Goal: Transaction & Acquisition: Purchase product/service

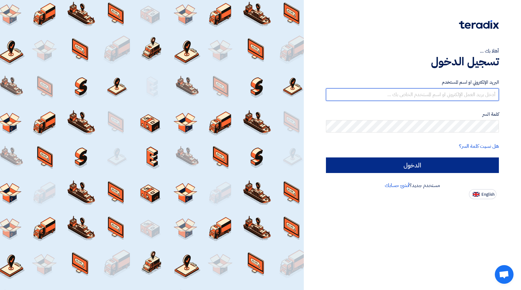
type input "[EMAIL_ADDRESS][DOMAIN_NAME]"
click at [393, 164] on input "الدخول" at bounding box center [412, 166] width 173 height 16
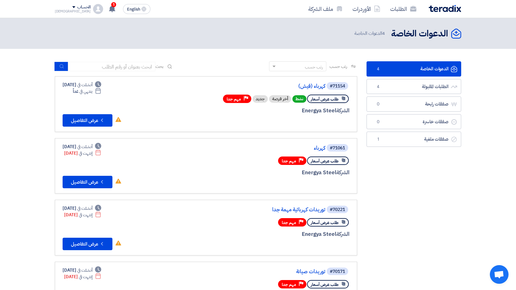
click at [322, 100] on span "طلب عرض أسعار" at bounding box center [325, 99] width 28 height 6
click at [96, 122] on button "Check details عرض التفاصيل" at bounding box center [88, 120] width 50 height 12
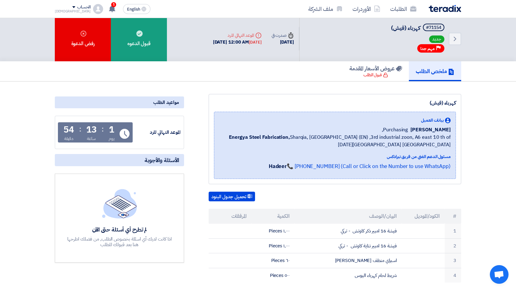
scroll to position [33, 0]
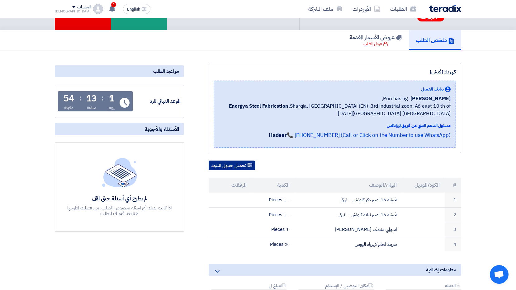
click at [235, 167] on button "تحميل جدول البنود" at bounding box center [232, 166] width 46 height 10
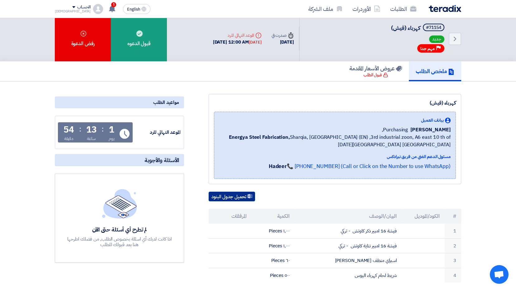
scroll to position [0, 0]
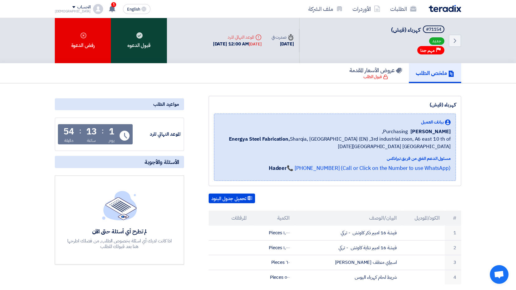
click at [138, 47] on div "قبول الدعوه" at bounding box center [139, 40] width 56 height 45
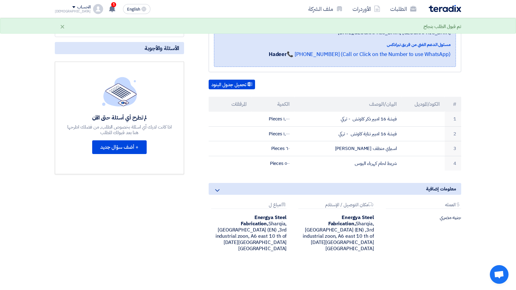
scroll to position [125, 0]
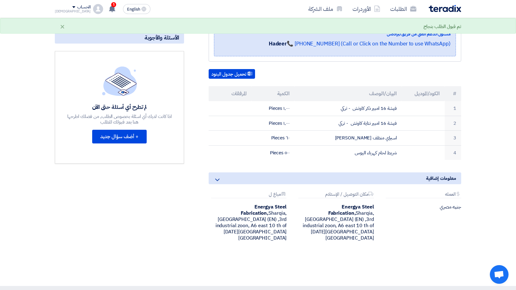
click at [236, 93] on th "المرفقات" at bounding box center [230, 93] width 43 height 15
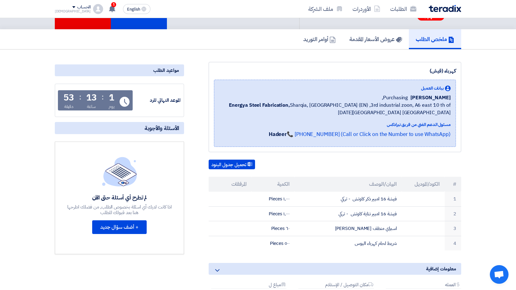
scroll to position [0, 0]
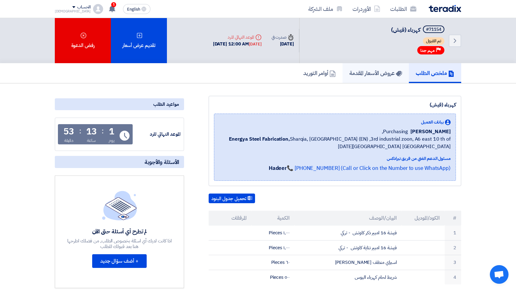
click at [362, 74] on h5 "عروض الأسعار المقدمة" at bounding box center [376, 72] width 53 height 7
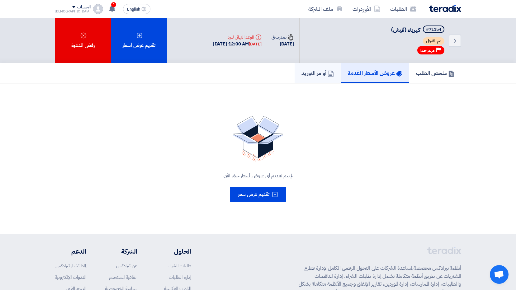
click at [324, 73] on h5 "أوامر التوريد" at bounding box center [318, 72] width 32 height 7
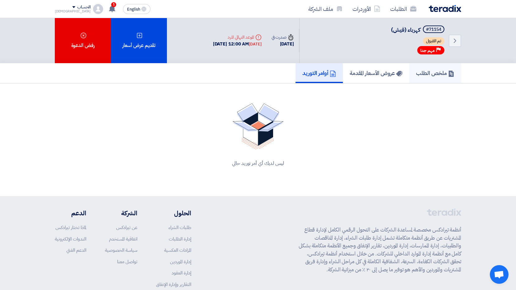
click at [422, 73] on h5 "ملخص الطلب" at bounding box center [435, 72] width 38 height 7
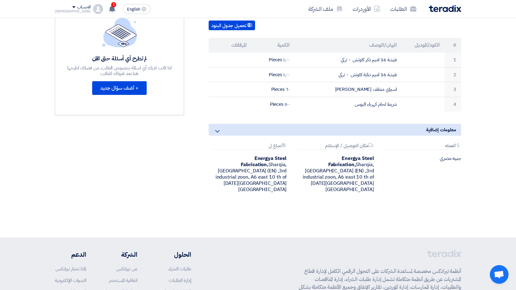
scroll to position [158, 0]
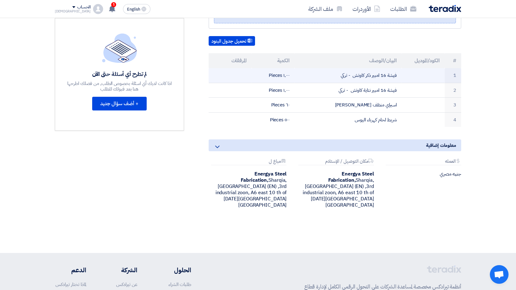
click at [379, 76] on td "فيشة 16 امبير ذكر كاوتش - تركي" at bounding box center [349, 75] width 108 height 15
click at [249, 73] on td at bounding box center [230, 75] width 43 height 15
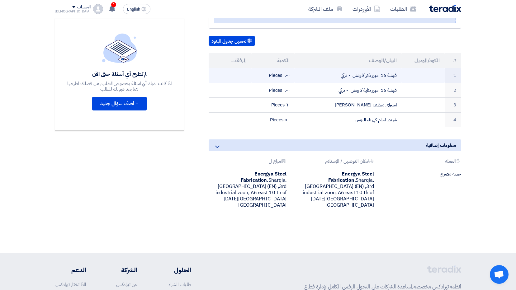
drag, startPoint x: 322, startPoint y: 74, endPoint x: 346, endPoint y: 73, distance: 23.7
click at [346, 73] on td "فيشة 16 امبير ذكر كاوتش - تركي" at bounding box center [349, 75] width 108 height 15
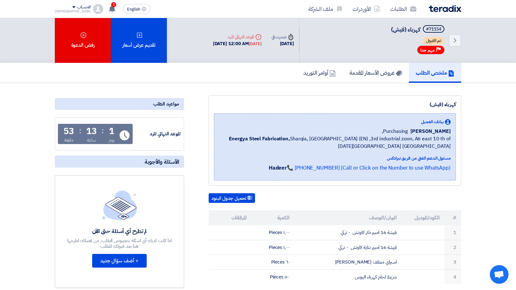
scroll to position [0, 0]
click at [396, 7] on link "الطلبات" at bounding box center [403, 9] width 36 height 15
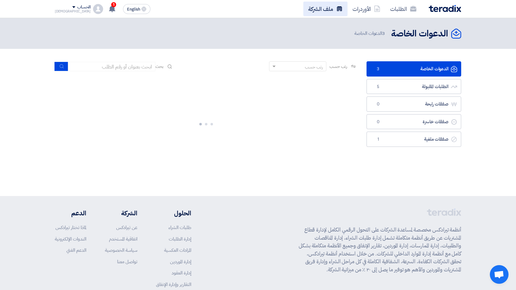
click at [326, 8] on link "ملف الشركة" at bounding box center [326, 9] width 44 height 15
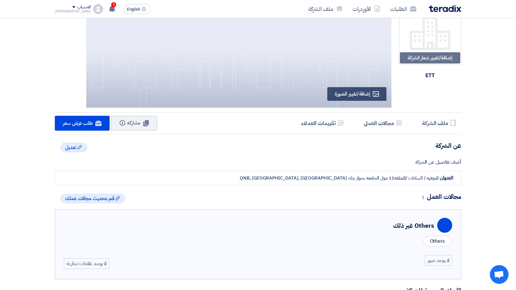
scroll to position [31, 0]
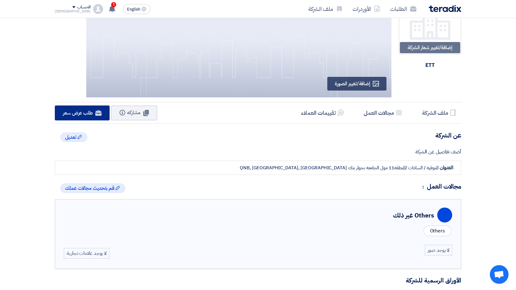
click at [91, 117] on link "Website طلب عرض سعر" at bounding box center [82, 113] width 55 height 15
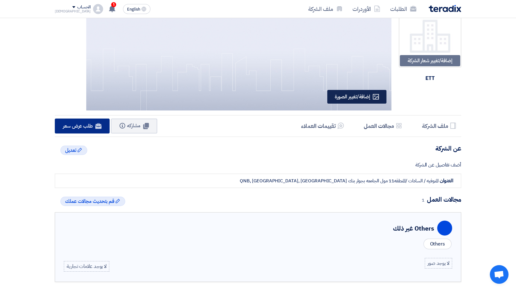
scroll to position [0, 0]
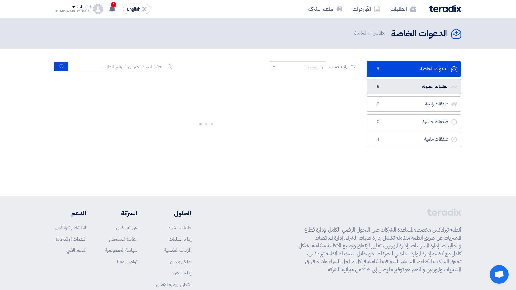
click at [435, 85] on link "الطلبات المقبولة الطلبات المقبولة 5" at bounding box center [414, 86] width 95 height 15
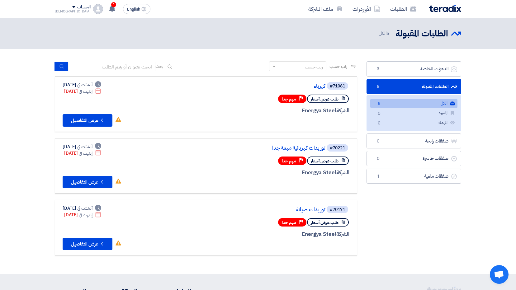
click at [415, 105] on link "الكل الكل 5" at bounding box center [414, 103] width 87 height 9
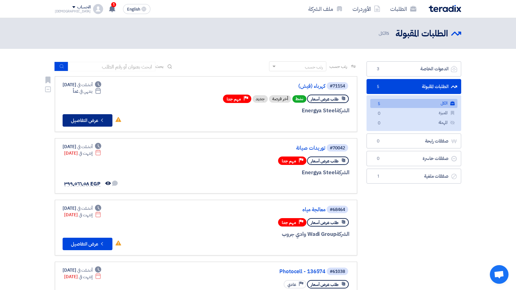
click at [98, 121] on button "Check details عرض التفاصيل" at bounding box center [88, 120] width 50 height 12
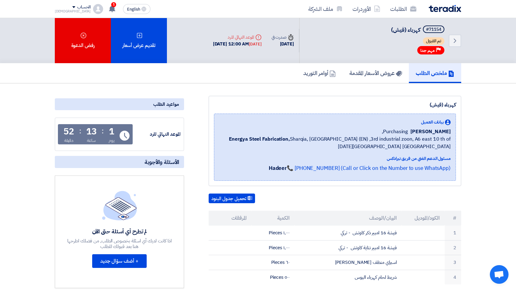
drag, startPoint x: 454, startPoint y: 38, endPoint x: 375, endPoint y: 38, distance: 79.2
click at [375, 38] on div "Back #71154 كهرباء ([GEOGRAPHIC_DATA]) تم القبول Priority مهم جدا" at bounding box center [380, 40] width 162 height 45
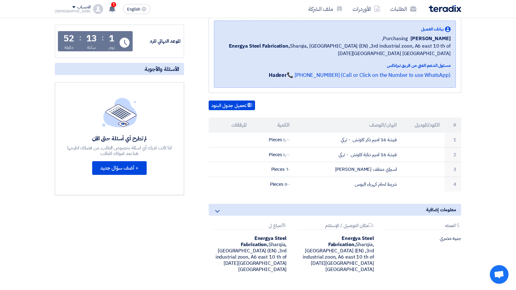
scroll to position [125, 0]
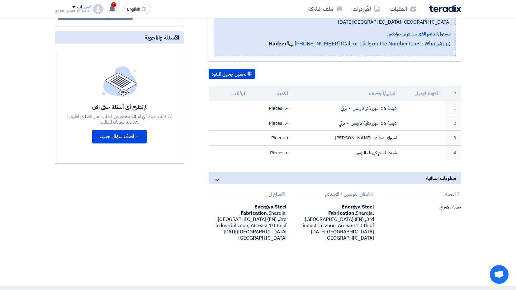
click at [218, 179] on icon at bounding box center [217, 179] width 7 height 7
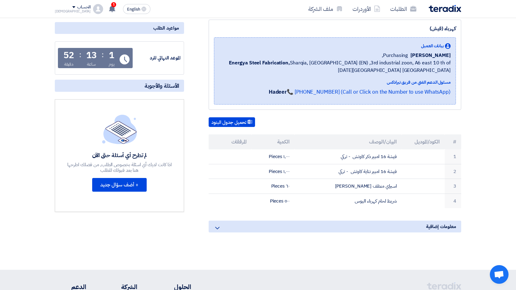
scroll to position [74, 0]
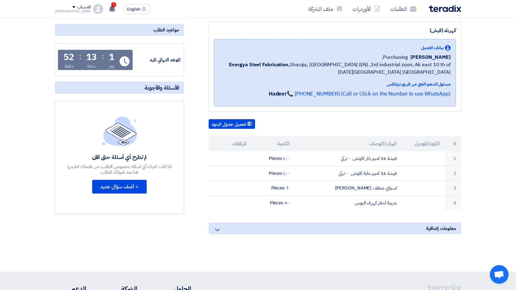
click at [218, 232] on icon at bounding box center [217, 230] width 7 height 7
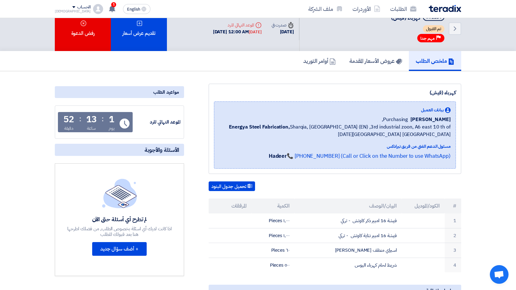
scroll to position [0, 0]
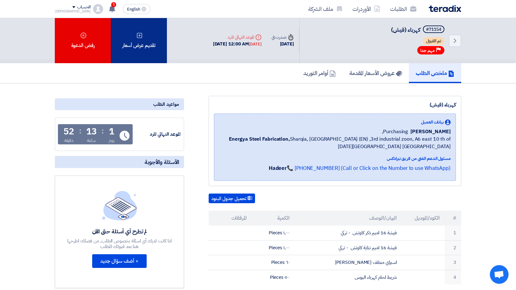
click at [160, 45] on div "تقديم عرض أسعار" at bounding box center [139, 40] width 56 height 45
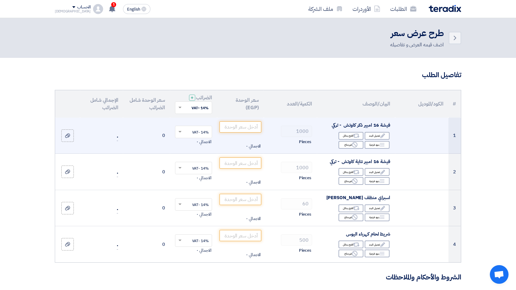
click at [157, 136] on td "0" at bounding box center [146, 136] width 47 height 36
click at [165, 135] on td "0" at bounding box center [146, 136] width 47 height 36
click at [246, 125] on input "number" at bounding box center [241, 127] width 42 height 11
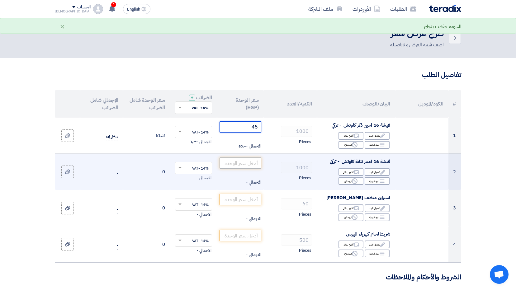
type input "45"
click at [238, 163] on input "number" at bounding box center [241, 163] width 42 height 11
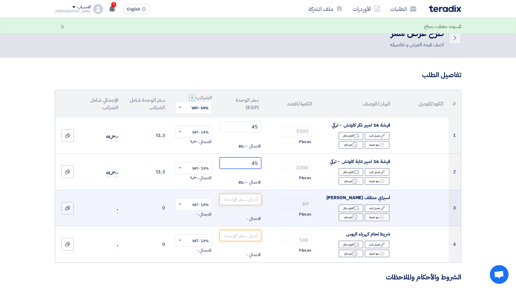
type input "45"
click at [233, 203] on input "number" at bounding box center [241, 199] width 42 height 11
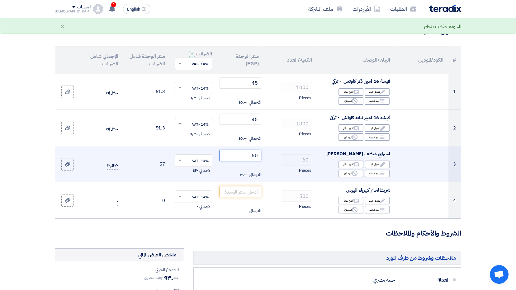
scroll to position [62, 0]
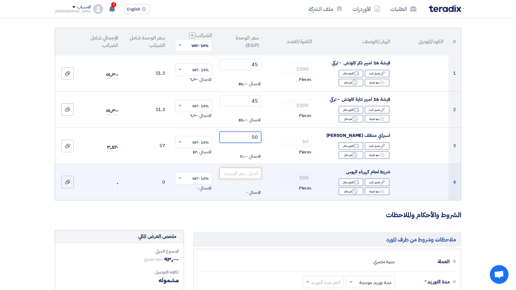
type input "50"
click at [240, 173] on input "number" at bounding box center [241, 173] width 42 height 11
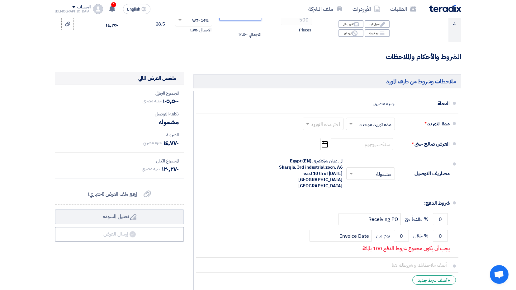
scroll to position [218, 0]
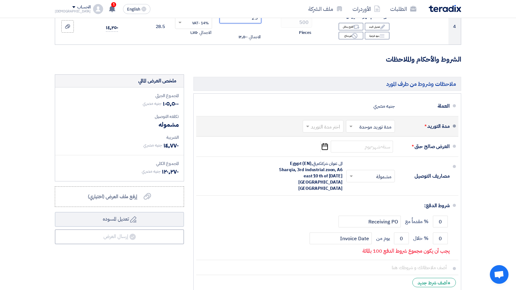
type input "25"
click at [323, 129] on input "text" at bounding box center [322, 127] width 38 height 9
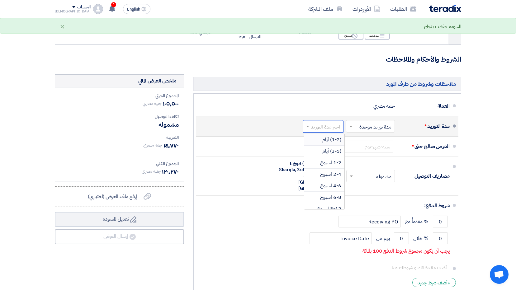
click at [332, 141] on span "(1-2) أيام" at bounding box center [332, 139] width 19 height 7
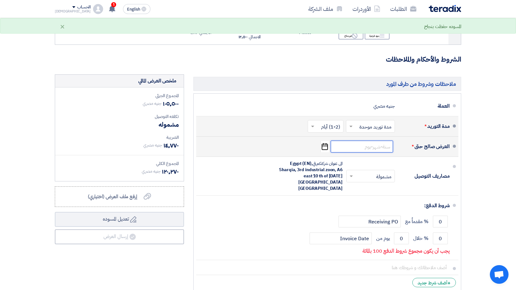
click at [362, 151] on input at bounding box center [362, 147] width 62 height 12
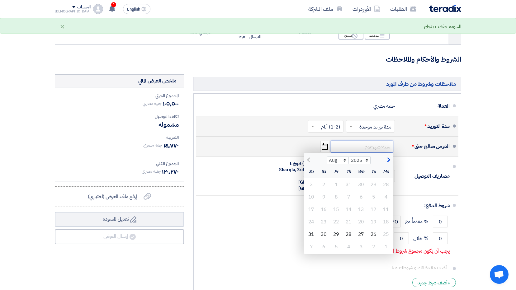
click at [355, 148] on input at bounding box center [362, 147] width 62 height 12
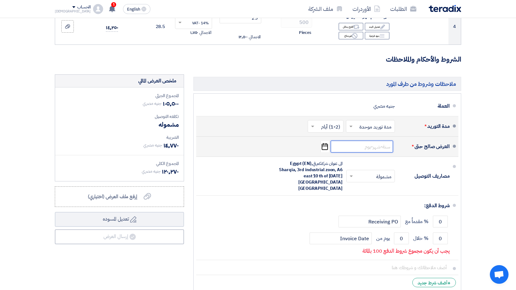
click at [356, 148] on input at bounding box center [362, 147] width 62 height 12
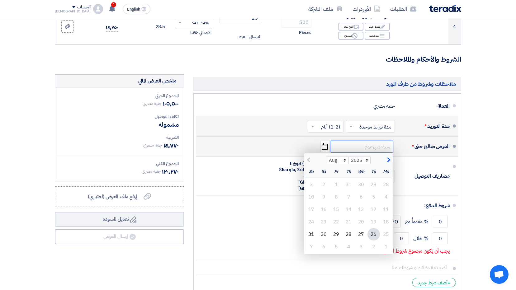
click at [365, 150] on input at bounding box center [362, 147] width 62 height 12
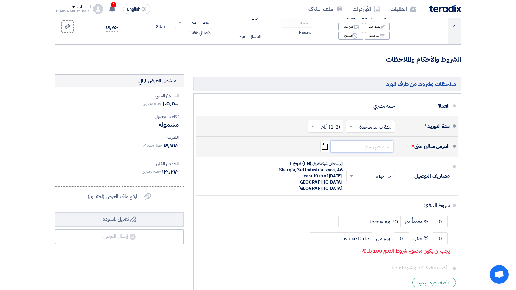
click at [366, 149] on input at bounding box center [362, 147] width 62 height 12
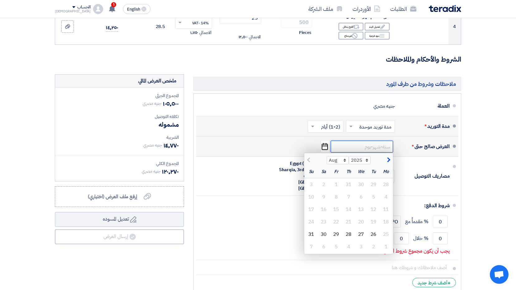
click at [366, 149] on input at bounding box center [362, 147] width 62 height 12
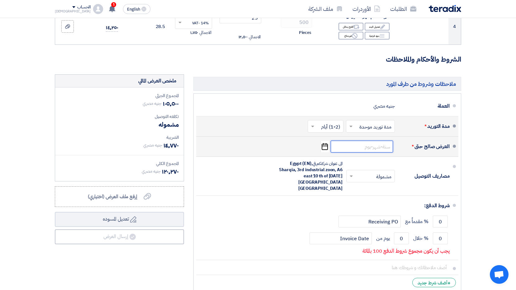
click at [366, 149] on input at bounding box center [362, 147] width 62 height 12
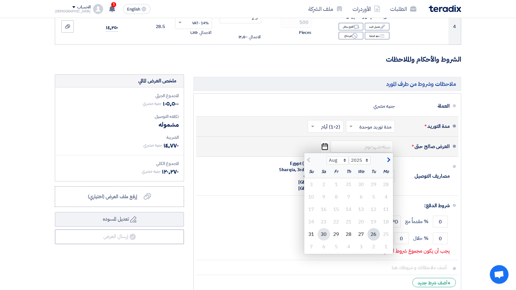
click at [323, 234] on div "30" at bounding box center [324, 234] width 12 height 12
type input "[DATE]"
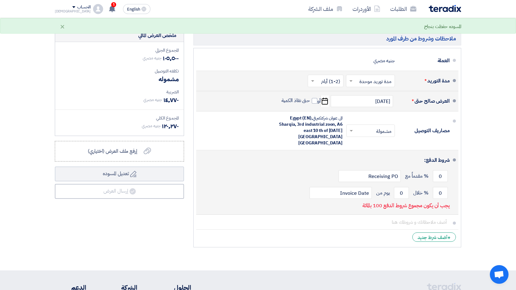
scroll to position [249, 0]
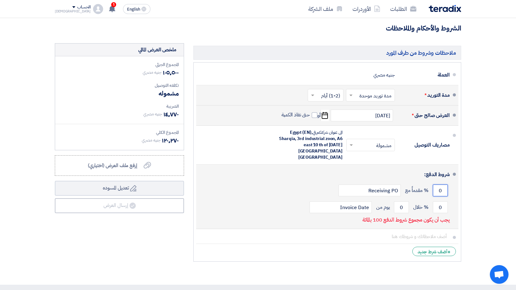
click at [439, 185] on input "0" at bounding box center [440, 191] width 15 height 12
drag, startPoint x: 437, startPoint y: 179, endPoint x: 441, endPoint y: 178, distance: 4.1
click at [441, 185] on input "0" at bounding box center [440, 191] width 15 height 12
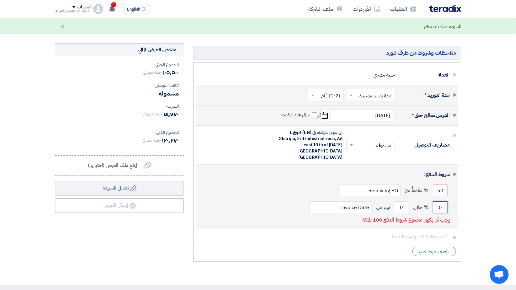
click at [438, 202] on input "0" at bounding box center [440, 208] width 15 height 12
click at [441, 185] on input "50" at bounding box center [440, 191] width 15 height 12
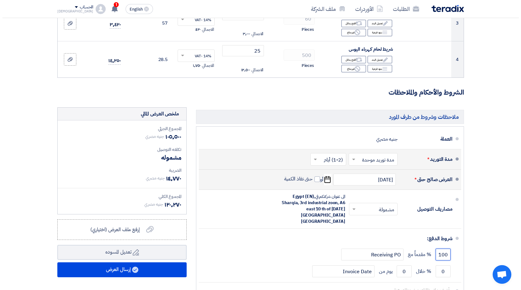
scroll to position [187, 0]
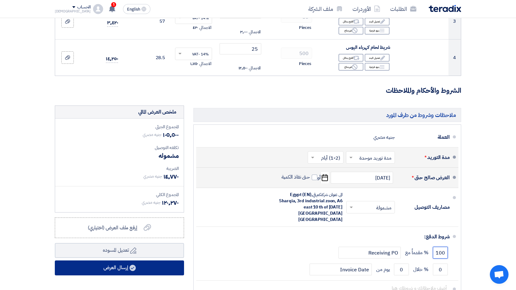
type input "100"
click at [112, 267] on button "إرسال العرض" at bounding box center [119, 268] width 129 height 15
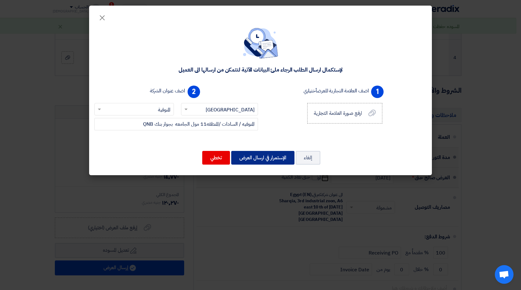
click at [246, 160] on button "الإستمرار في ارسال العرض" at bounding box center [262, 158] width 63 height 14
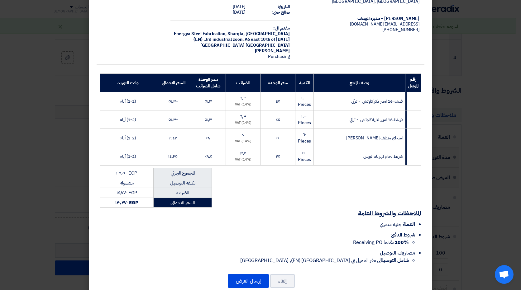
scroll to position [40, 0]
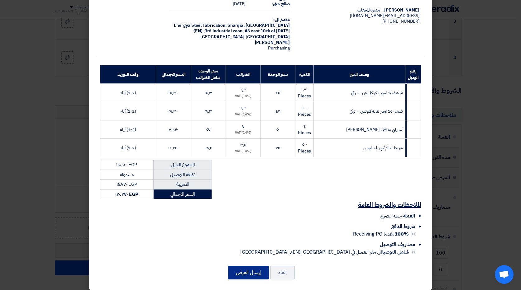
click at [235, 266] on button "إرسال العرض" at bounding box center [248, 273] width 41 height 14
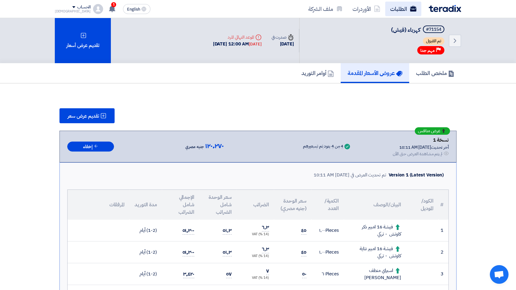
click at [405, 9] on link "الطلبات" at bounding box center [403, 9] width 36 height 15
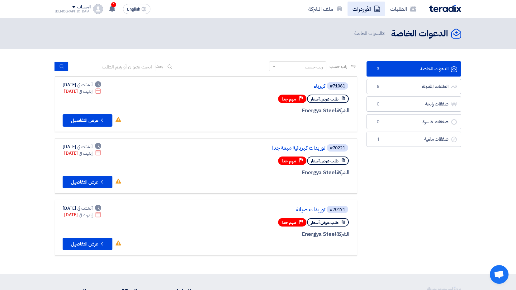
click at [364, 8] on link "الأوردرات" at bounding box center [367, 9] width 38 height 15
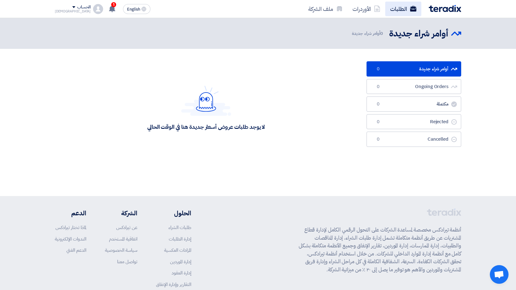
click at [409, 10] on link "الطلبات" at bounding box center [403, 9] width 36 height 15
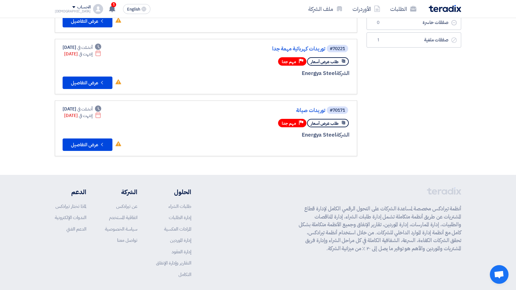
scroll to position [62, 0]
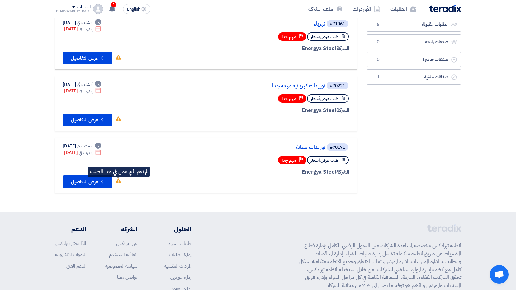
click at [118, 180] on use at bounding box center [119, 181] width 6 height 5
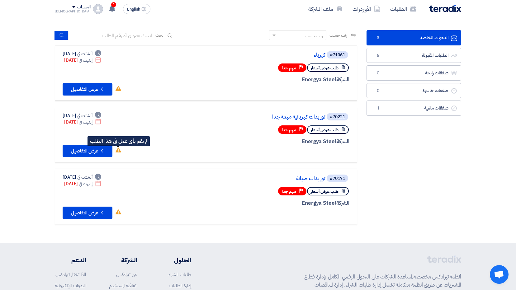
click at [121, 154] on span "لم تقم بأي عمل في هذا الطلب" at bounding box center [118, 150] width 7 height 7
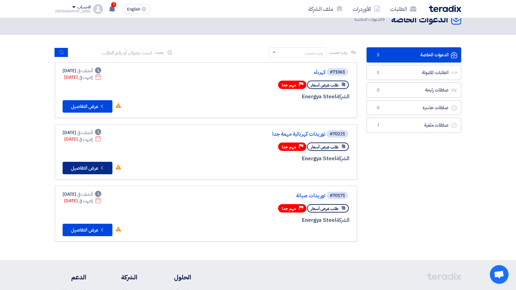
scroll to position [0, 0]
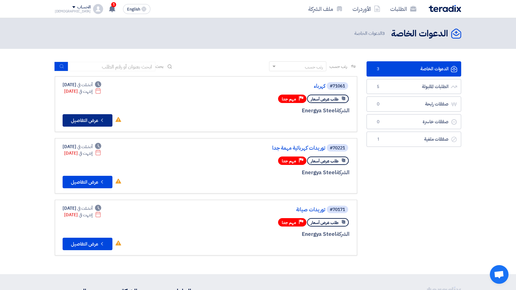
click at [95, 121] on button "Check details عرض التفاصيل" at bounding box center [88, 120] width 50 height 12
click at [84, 185] on button "Check details عرض التفاصيل" at bounding box center [88, 182] width 50 height 12
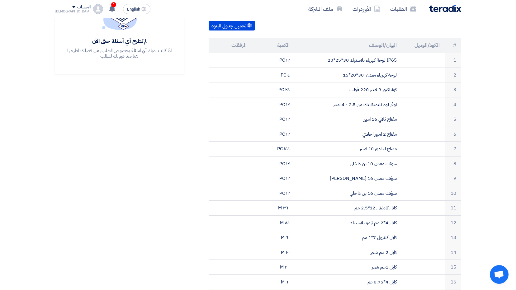
scroll to position [62, 0]
